Goal: Information Seeking & Learning: Learn about a topic

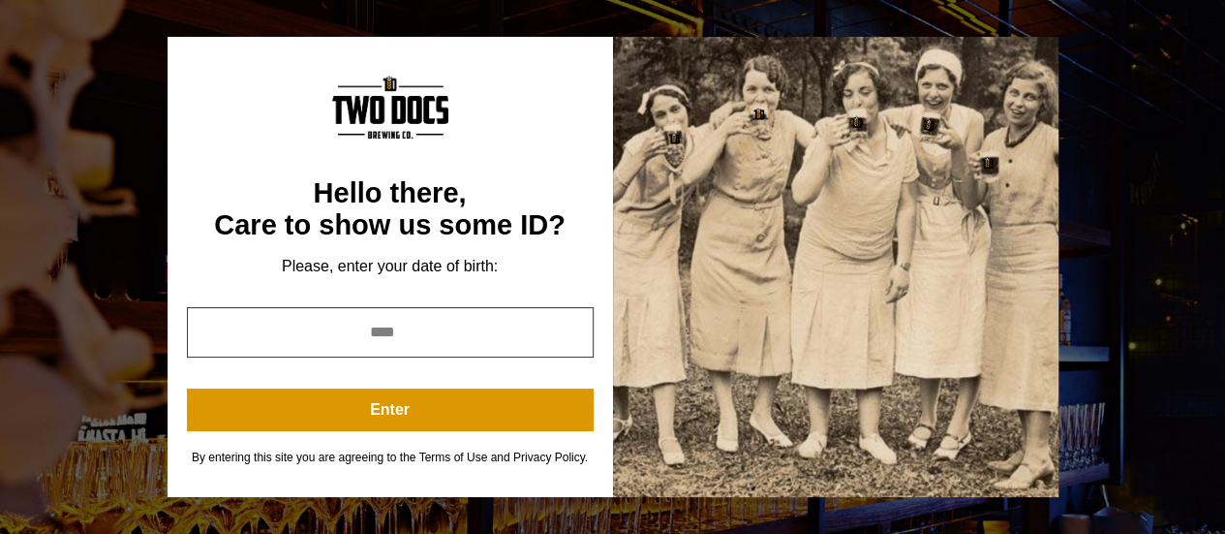
click at [460, 340] on input "year" at bounding box center [390, 332] width 407 height 50
drag, startPoint x: 420, startPoint y: 334, endPoint x: 343, endPoint y: 330, distance: 77.6
click at [343, 330] on input "year" at bounding box center [390, 332] width 407 height 50
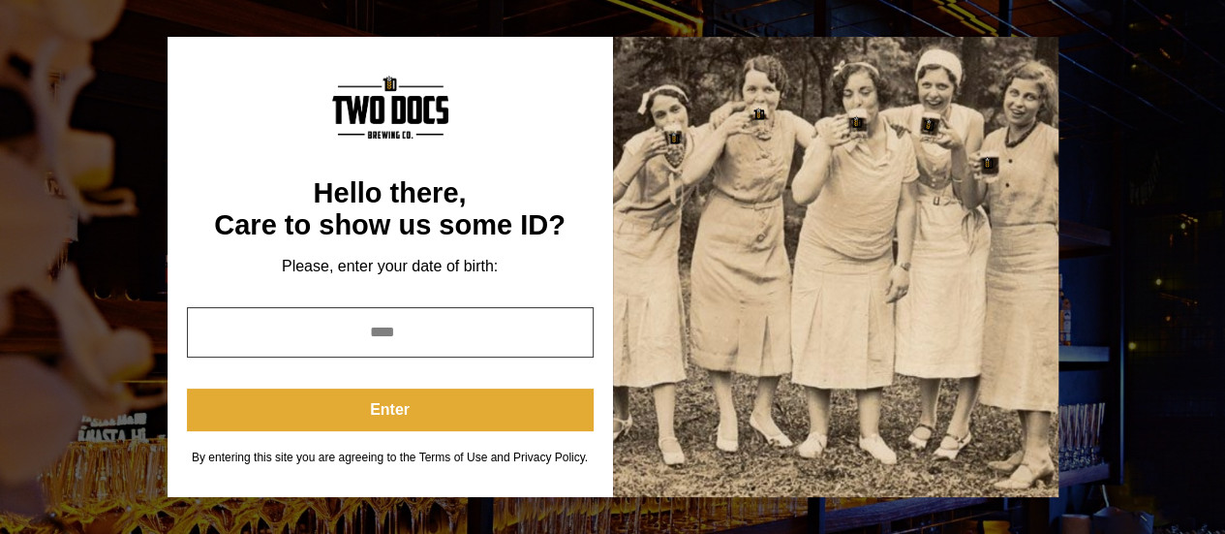
type input "****"
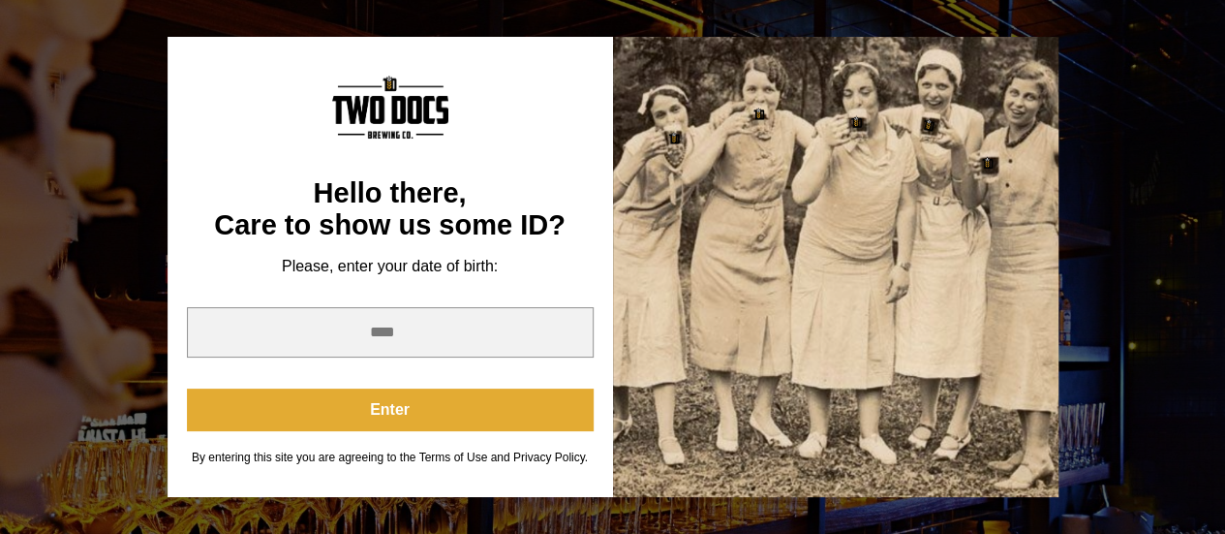
click at [365, 405] on button "Enter" at bounding box center [390, 409] width 407 height 43
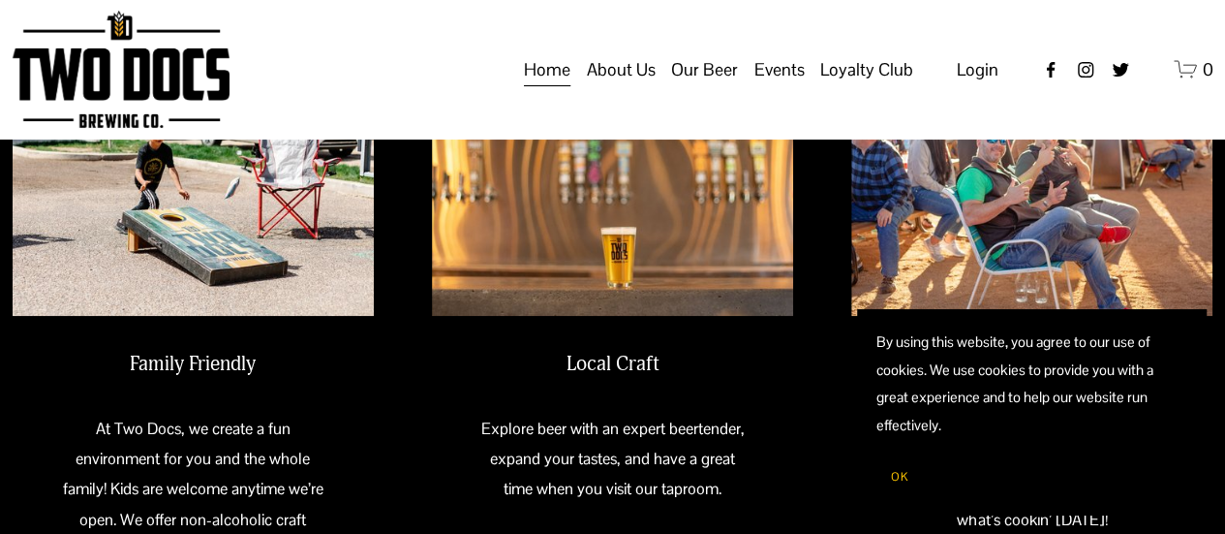
scroll to position [711, 0]
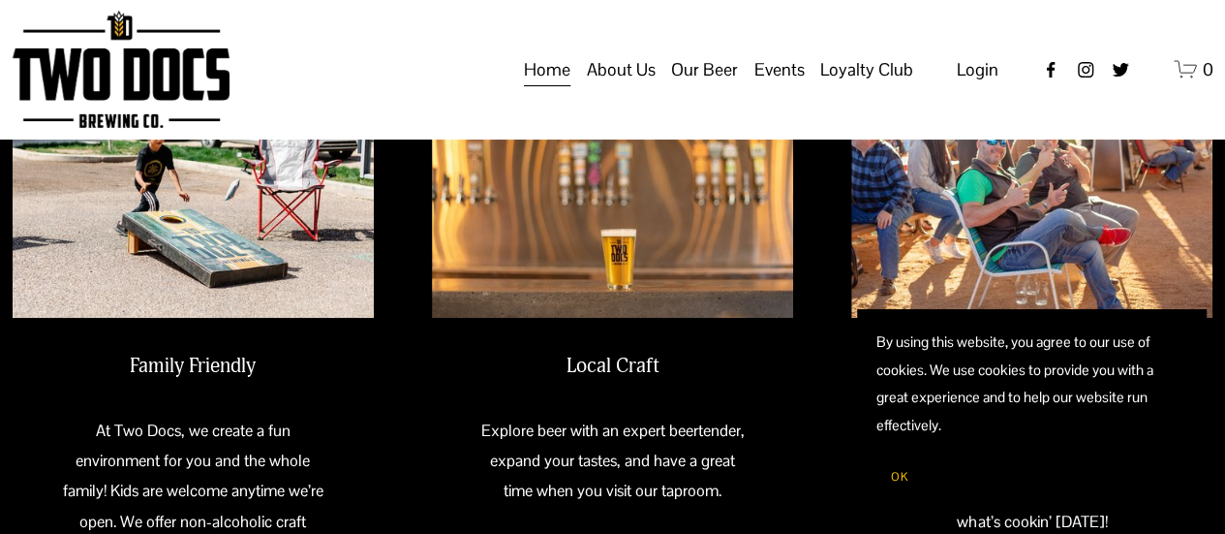
click at [0, 0] on span "Calendar" at bounding box center [0, 0] width 0 height 0
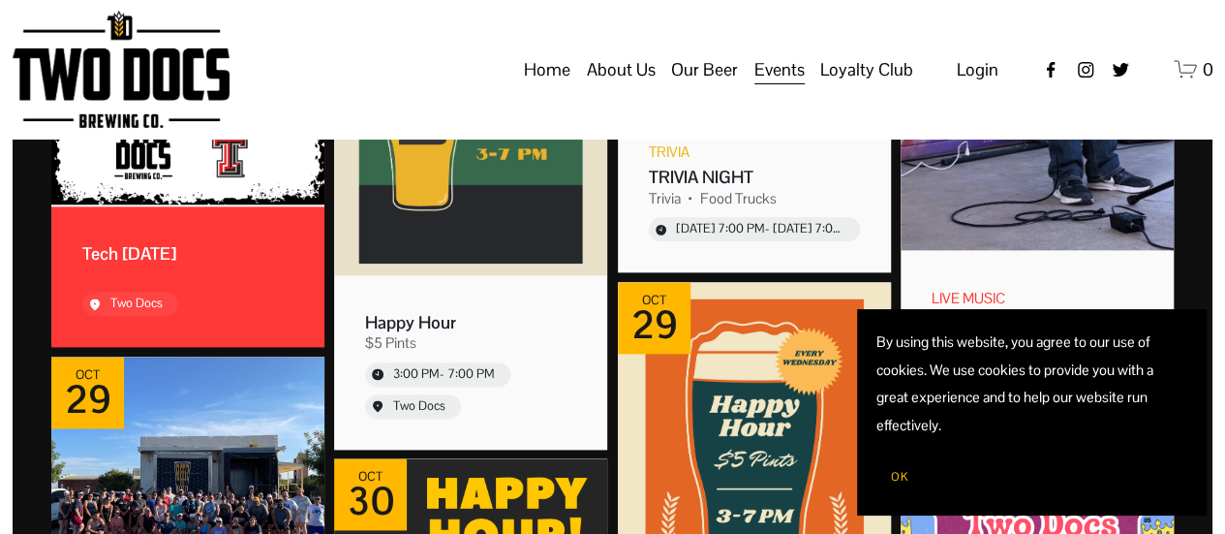
scroll to position [4757, 0]
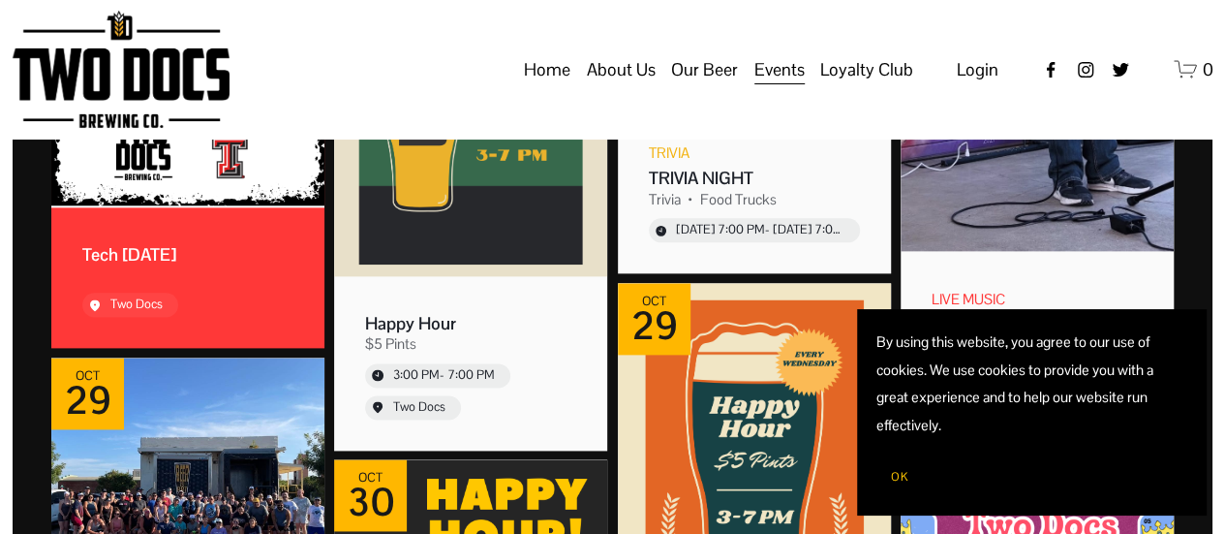
click at [721, 86] on span "Our Beer" at bounding box center [704, 69] width 67 height 33
click at [0, 0] on span "Taproom Menu" at bounding box center [0, 0] width 0 height 0
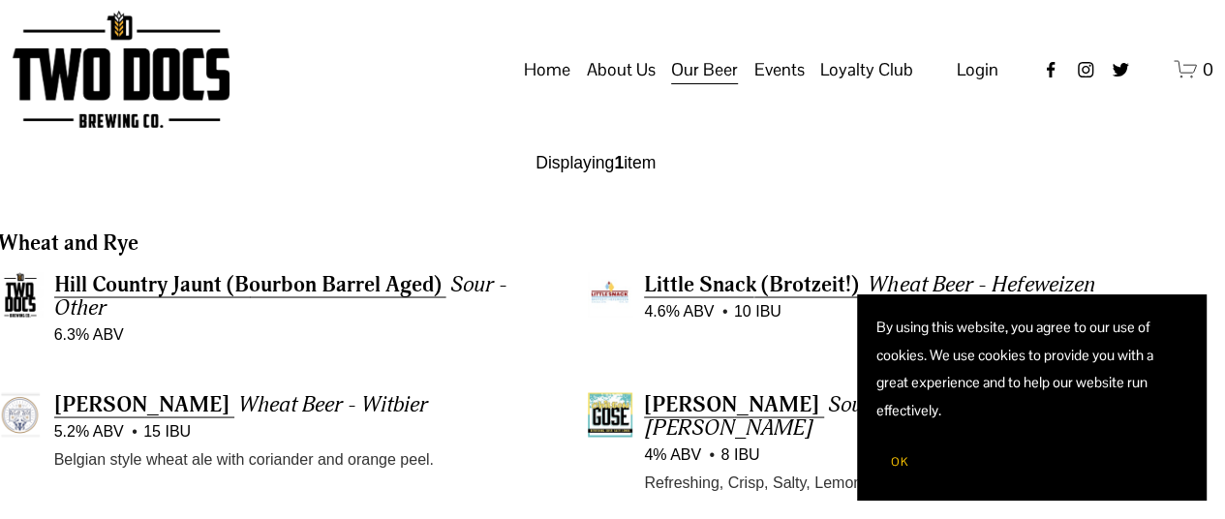
scroll to position [1587, 29]
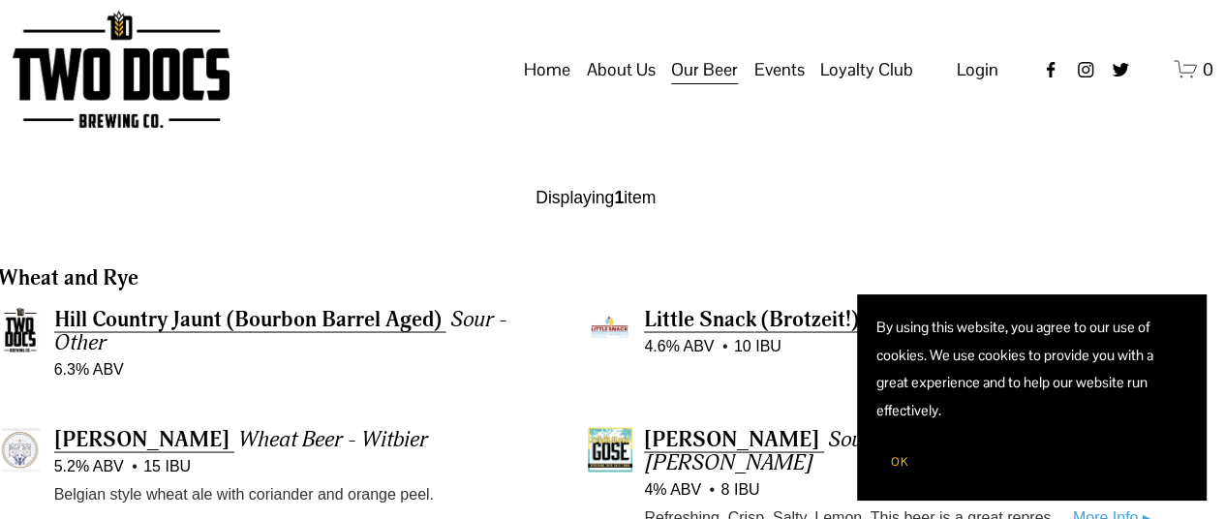
click at [888, 469] on button "OK" at bounding box center [900, 462] width 46 height 37
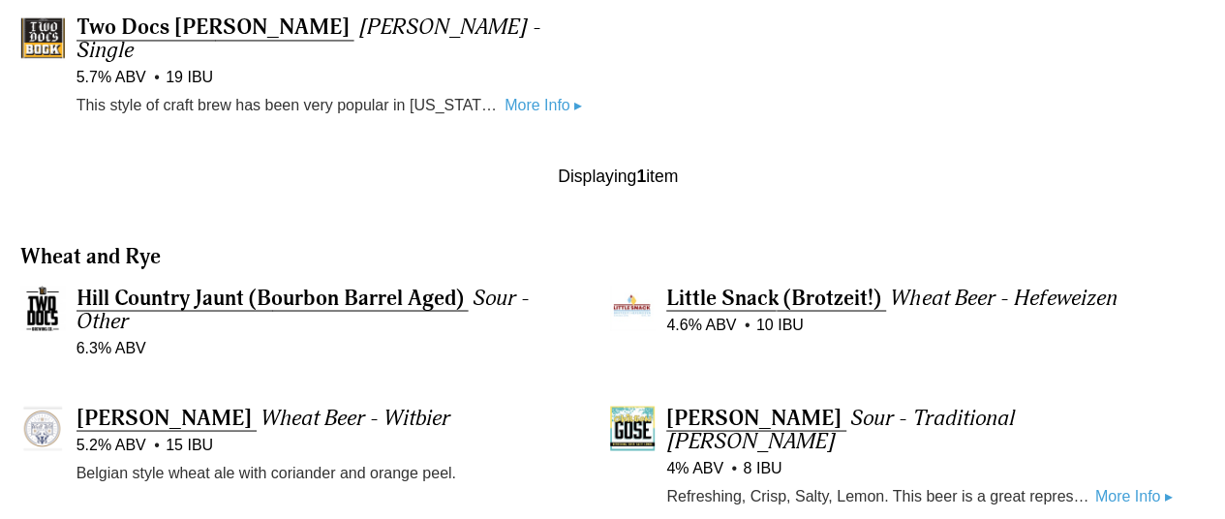
scroll to position [1697, 7]
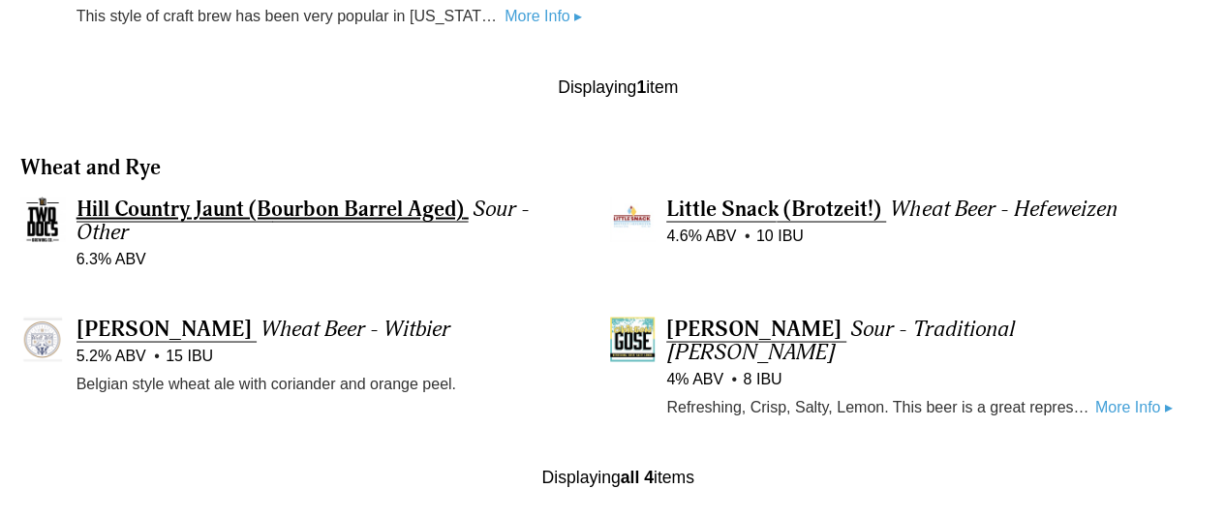
click at [328, 195] on span "Hill Country Jaunt (Bourbon Barrel Aged)" at bounding box center [270, 208] width 387 height 27
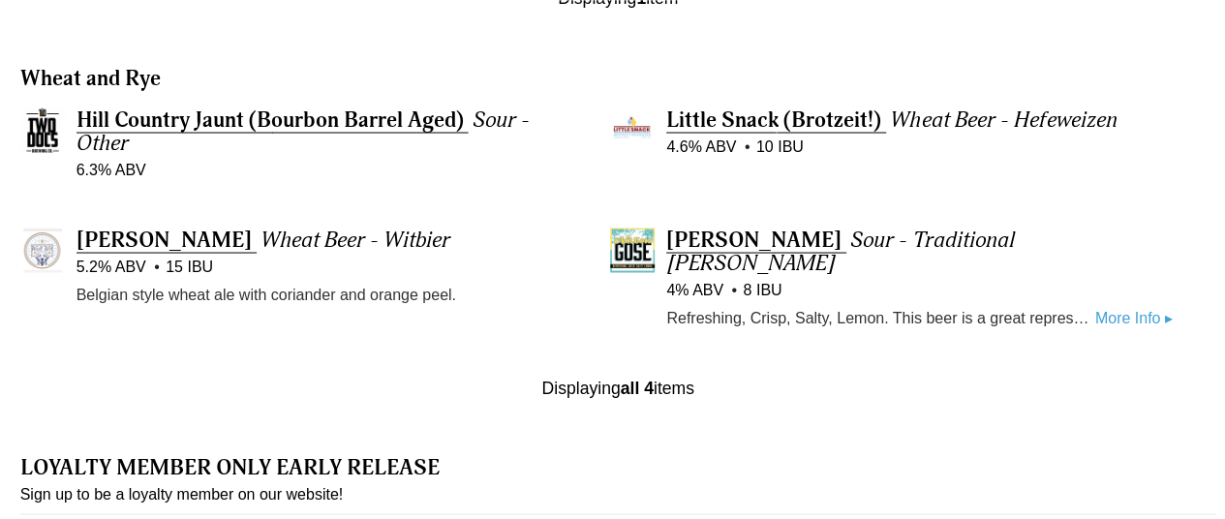
scroll to position [1786, 7]
click at [758, 226] on span "Chilton Gose" at bounding box center [753, 239] width 175 height 27
